Goal: Task Accomplishment & Management: Manage account settings

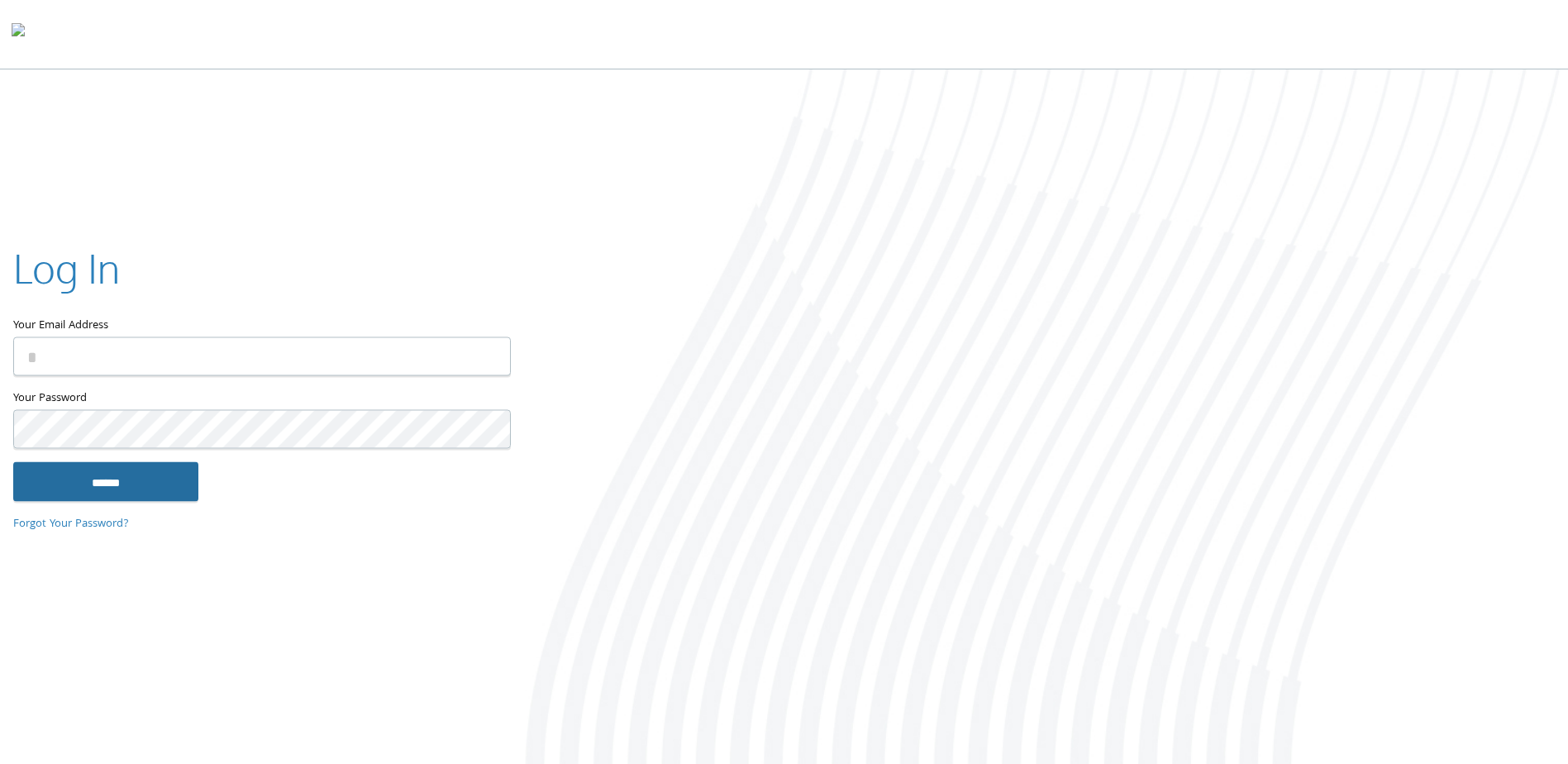
type input "**********"
click at [159, 490] on input "******" at bounding box center [106, 482] width 185 height 40
type input "**********"
click at [141, 487] on input "******" at bounding box center [106, 482] width 185 height 40
